Goal: Navigation & Orientation: Find specific page/section

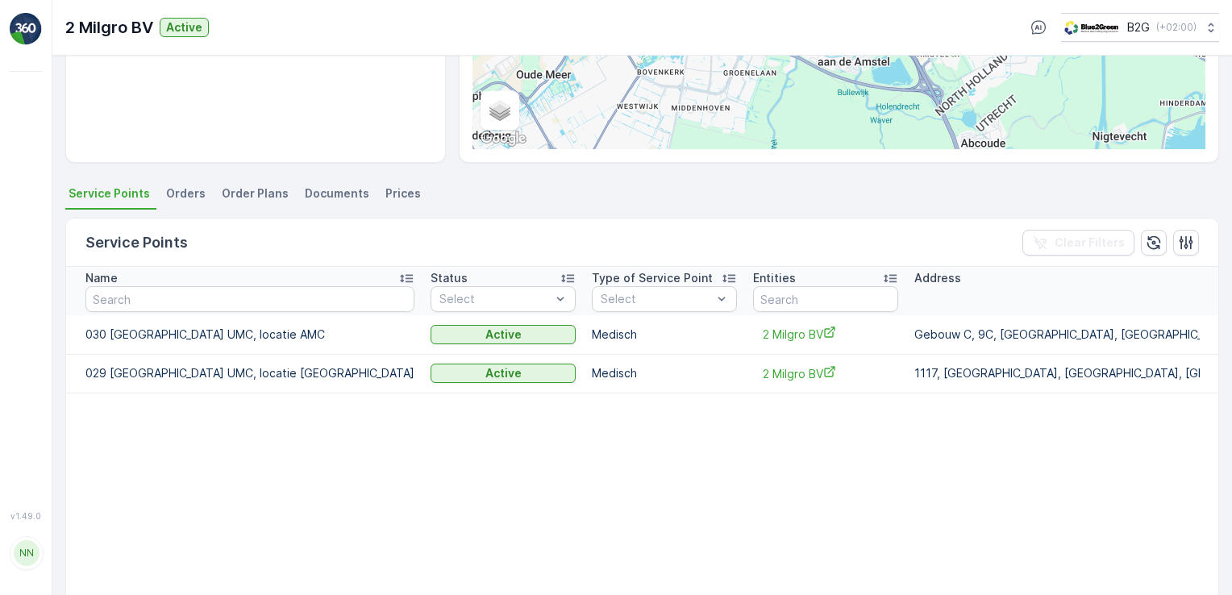
click at [196, 203] on li "Orders" at bounding box center [187, 195] width 49 height 27
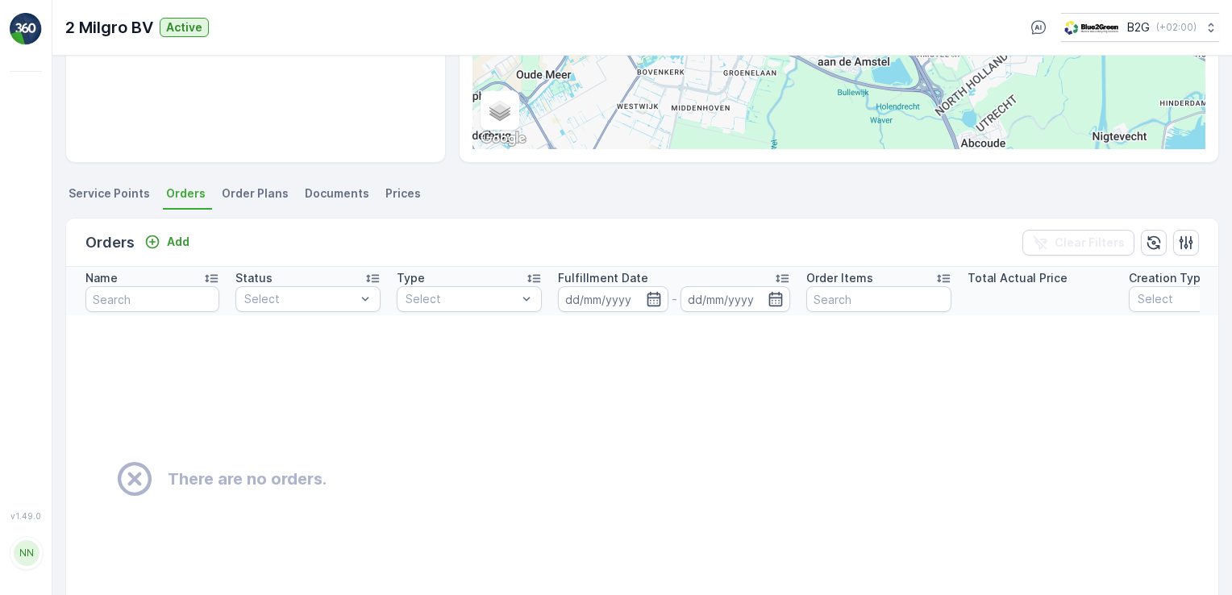
click at [266, 185] on span "Order Plans" at bounding box center [255, 193] width 67 height 16
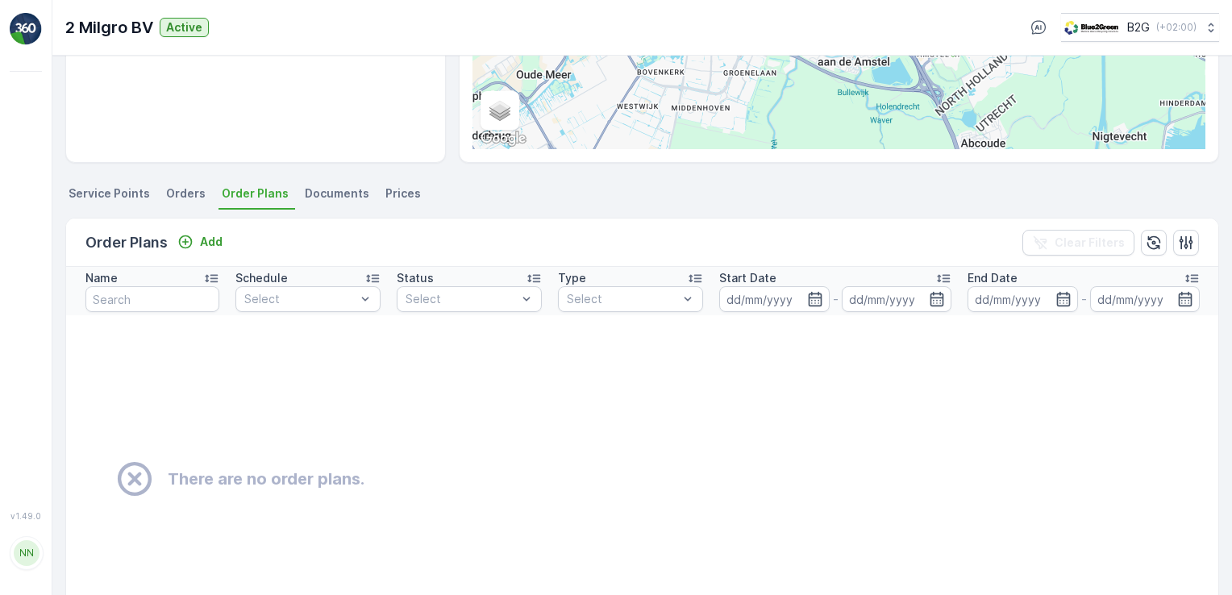
click at [318, 200] on span "Documents" at bounding box center [337, 193] width 64 height 16
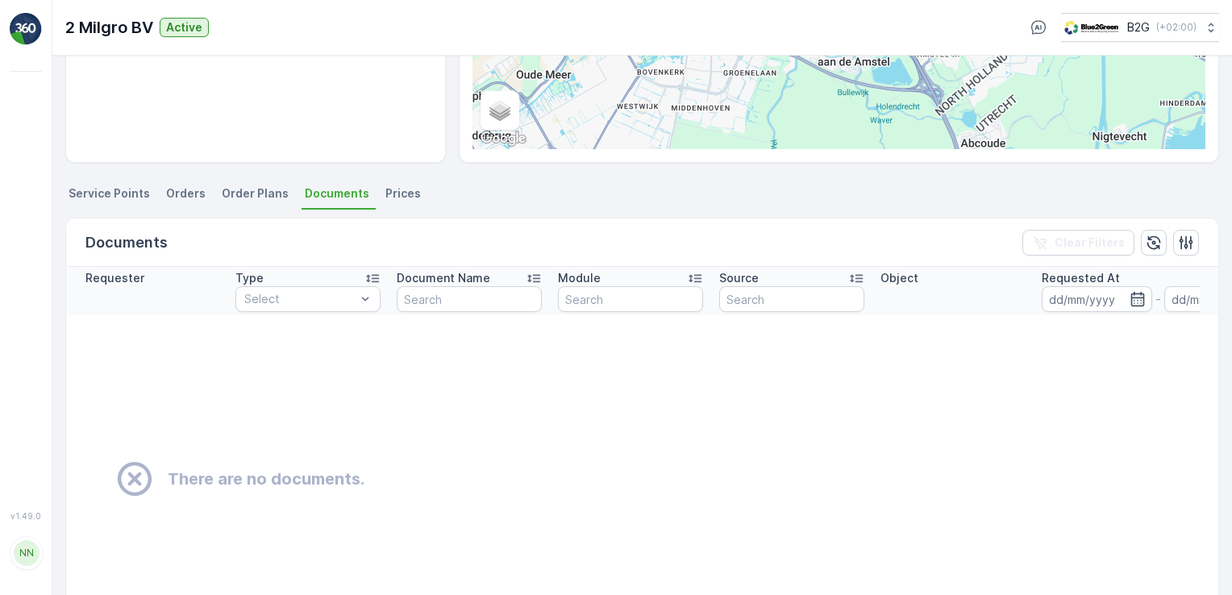
click at [385, 198] on span "Prices" at bounding box center [402, 193] width 35 height 16
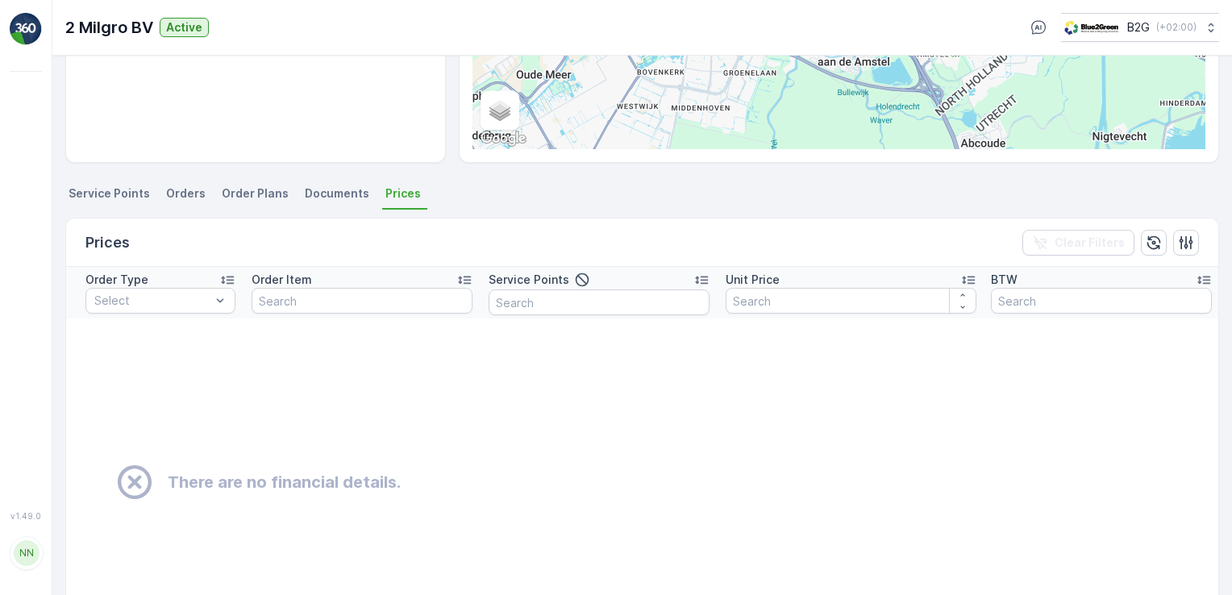
click at [125, 193] on span "Service Points" at bounding box center [109, 193] width 81 height 16
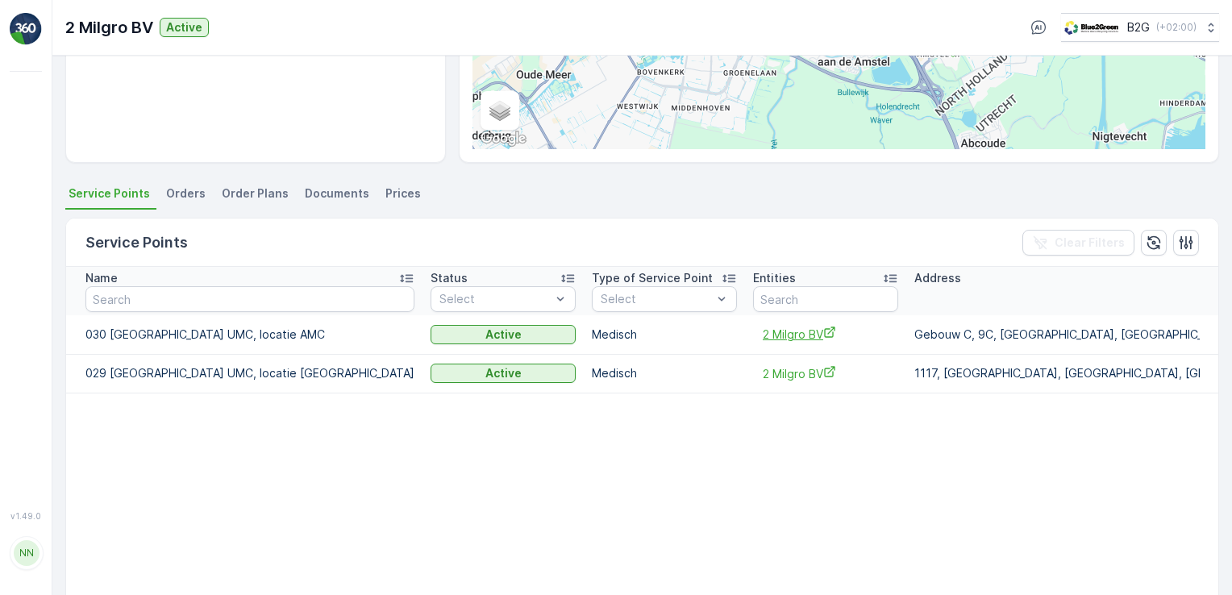
click at [763, 337] on span "2 Milgro BV" at bounding box center [826, 334] width 126 height 17
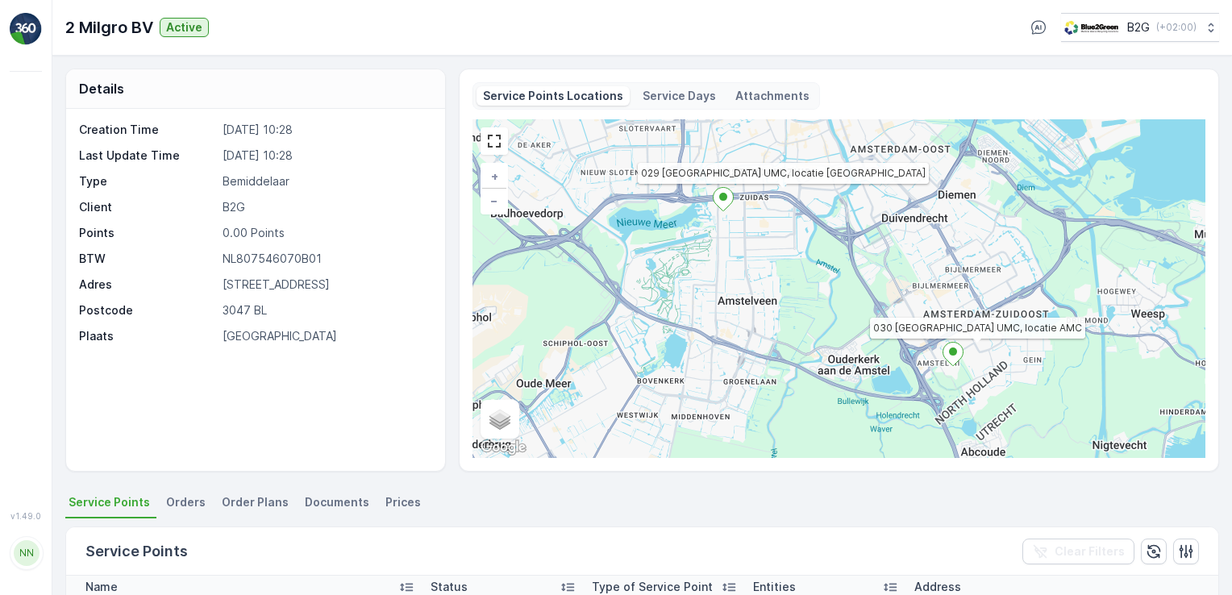
click at [32, 35] on img at bounding box center [26, 29] width 32 height 32
click at [27, 566] on div "NN" at bounding box center [27, 553] width 26 height 26
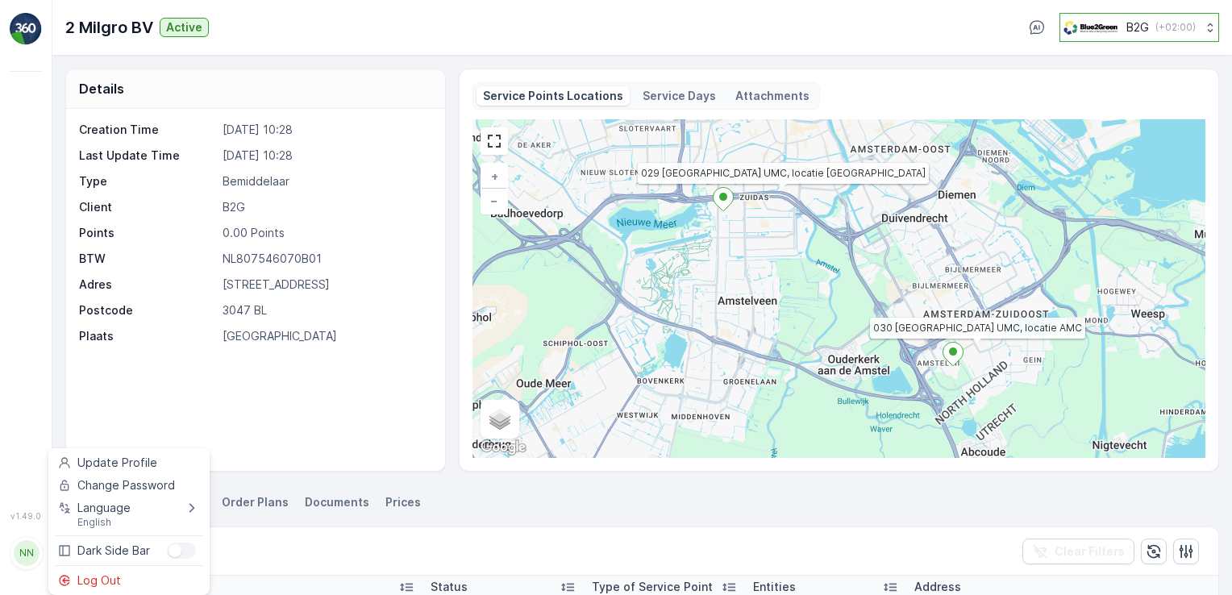
click at [1180, 28] on p "( +02:00 )" at bounding box center [1175, 27] width 40 height 13
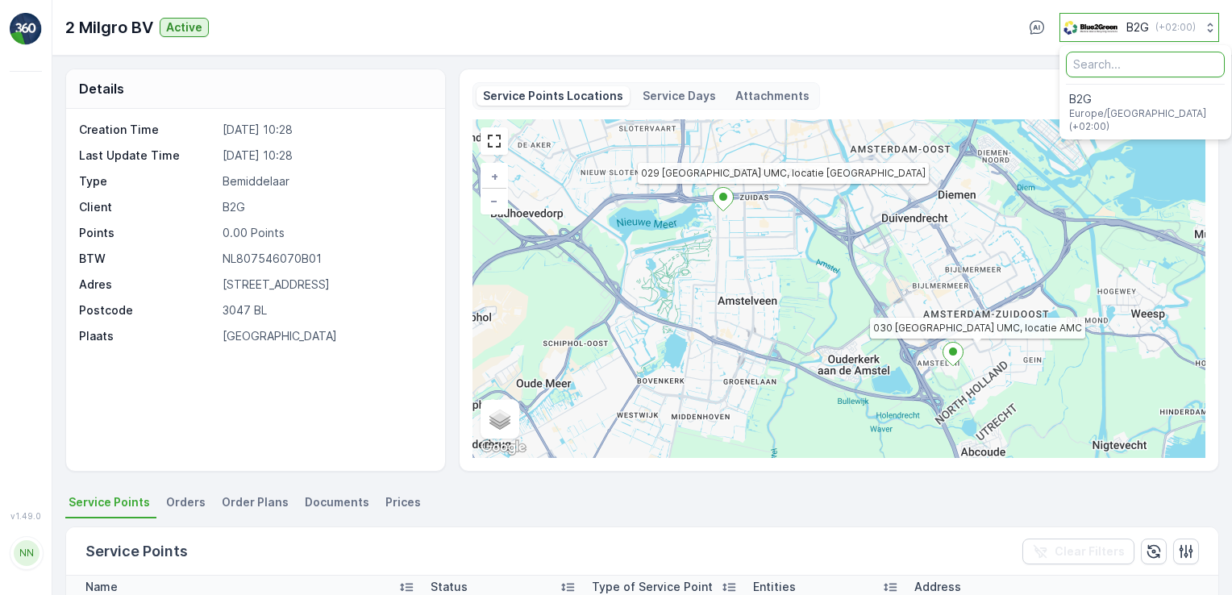
click at [1180, 28] on p "( +02:00 )" at bounding box center [1175, 27] width 40 height 13
click at [931, 73] on div "Service Points Locations Service Days Attachments 030 [GEOGRAPHIC_DATA] UMC, lo…" at bounding box center [839, 270] width 760 height 403
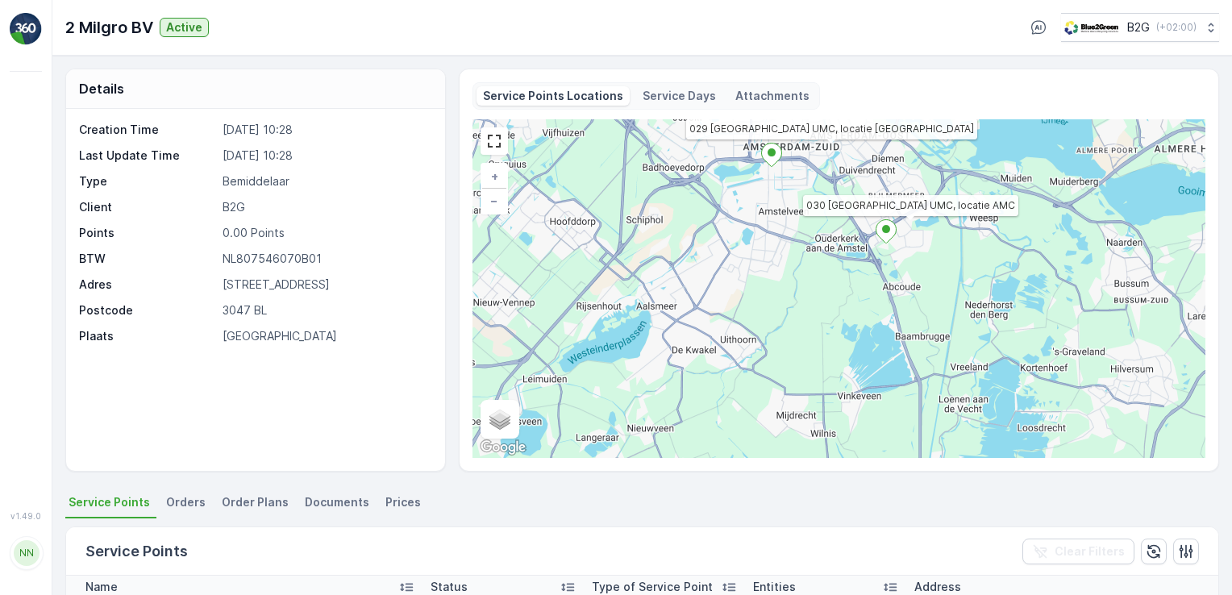
drag, startPoint x: 756, startPoint y: 266, endPoint x: 743, endPoint y: 380, distance: 115.2
click at [743, 380] on div "030 [GEOGRAPHIC_DATA] UMC, locatie [GEOGRAPHIC_DATA] UMC, locatie VUmc + − Sate…" at bounding box center [838, 288] width 733 height 339
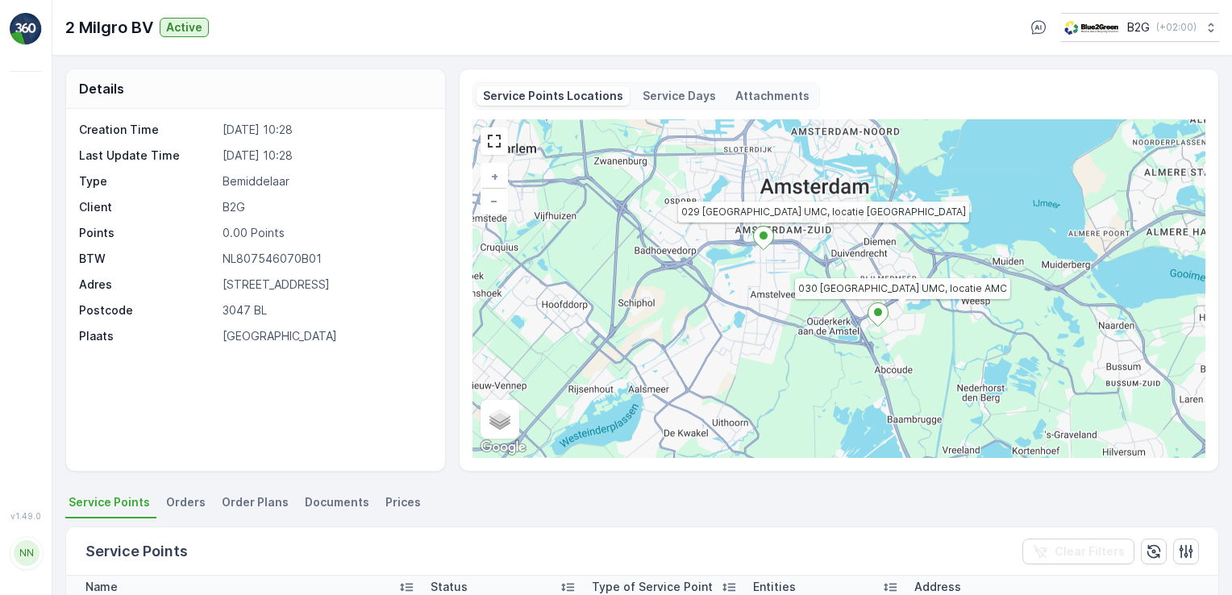
click at [658, 105] on div "Service Points Locations Service Days Attachments" at bounding box center [645, 95] width 347 height 27
click at [655, 102] on p "Service Days" at bounding box center [678, 96] width 73 height 16
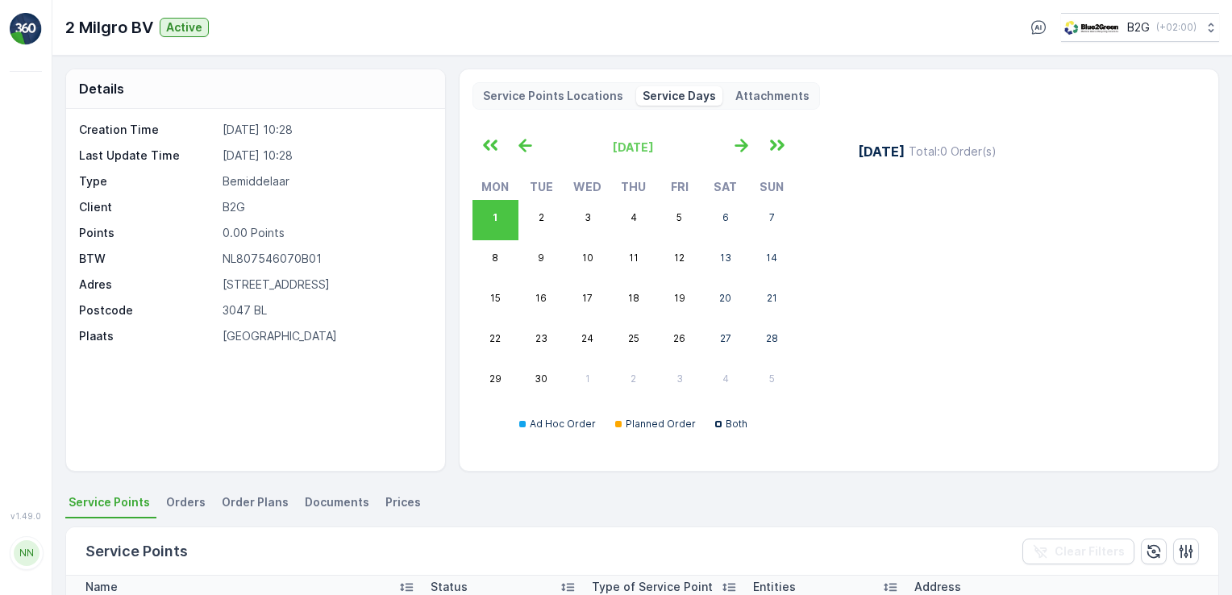
click at [767, 88] on p "Attachments" at bounding box center [772, 96] width 74 height 16
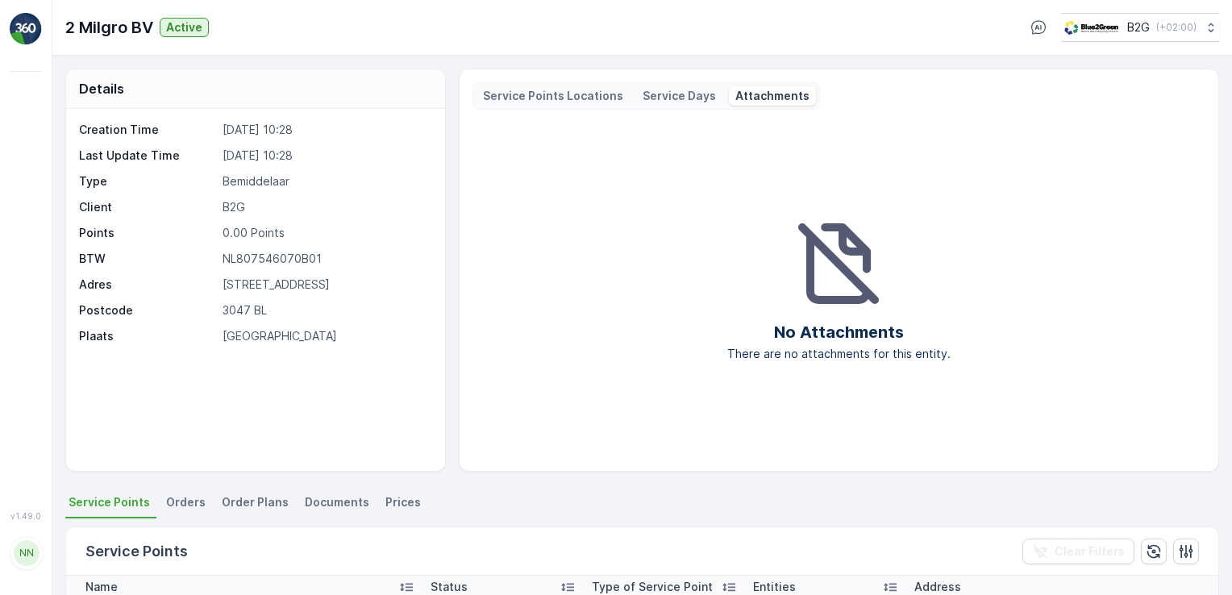
click at [563, 98] on p "Service Points Locations" at bounding box center [553, 96] width 140 height 16
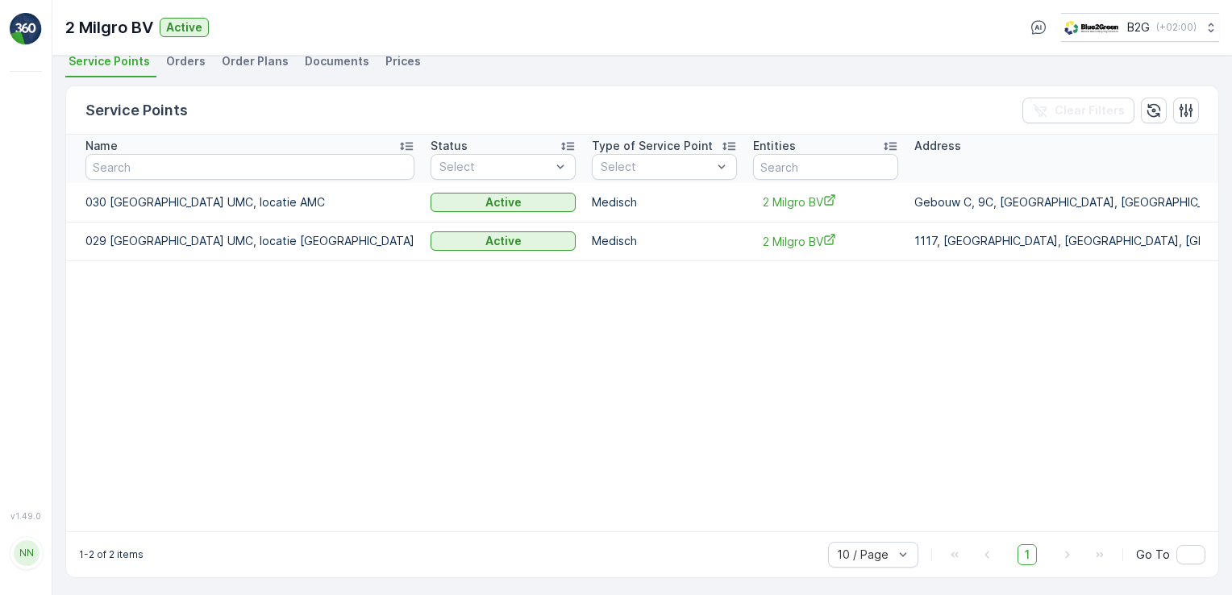
scroll to position [451, 0]
